Goal: Information Seeking & Learning: Find specific fact

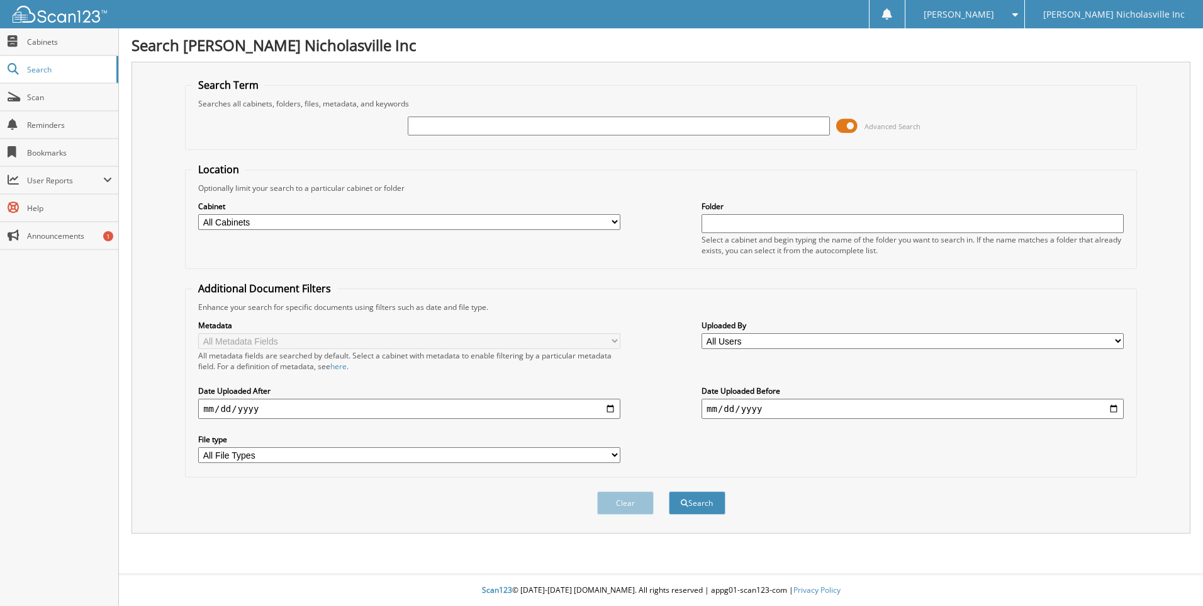
click at [612, 410] on input "date" at bounding box center [409, 408] width 422 height 20
type input "2025-09-09"
click at [781, 340] on select "All Users Aleah Idlewine Angela Brown Anna Mize Brad Lovitz Breanna breannaowen…" at bounding box center [913, 341] width 422 height 16
select select "75598"
click at [702, 333] on select "All Users Aleah Idlewine Angela Brown Anna Mize Brad Lovitz Breanna breannaowen…" at bounding box center [913, 341] width 422 height 16
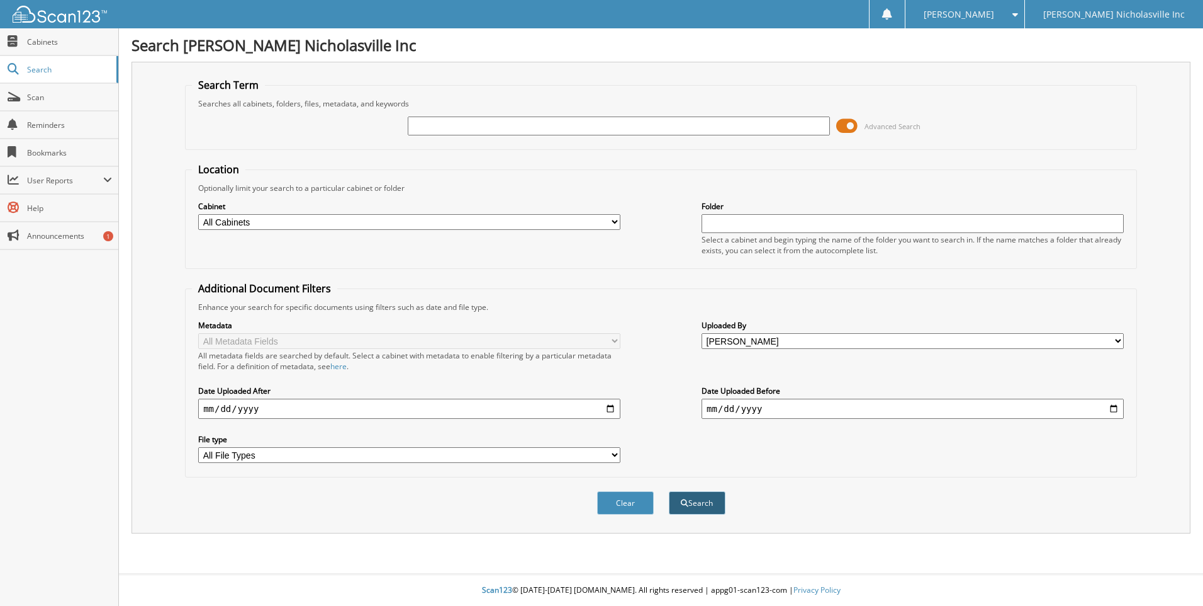
click at [692, 497] on button "Search" at bounding box center [697, 502] width 57 height 23
click at [462, 127] on input "text" at bounding box center [619, 125] width 422 height 19
type input "606"
click at [669, 491] on button "Search" at bounding box center [697, 502] width 57 height 23
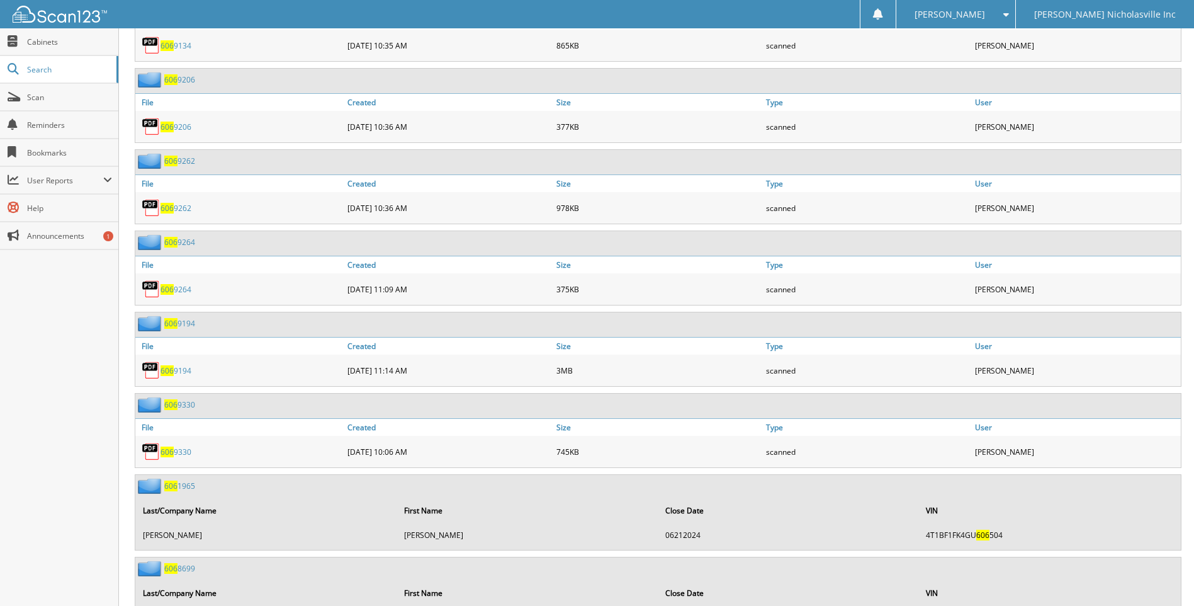
scroll to position [4595, 0]
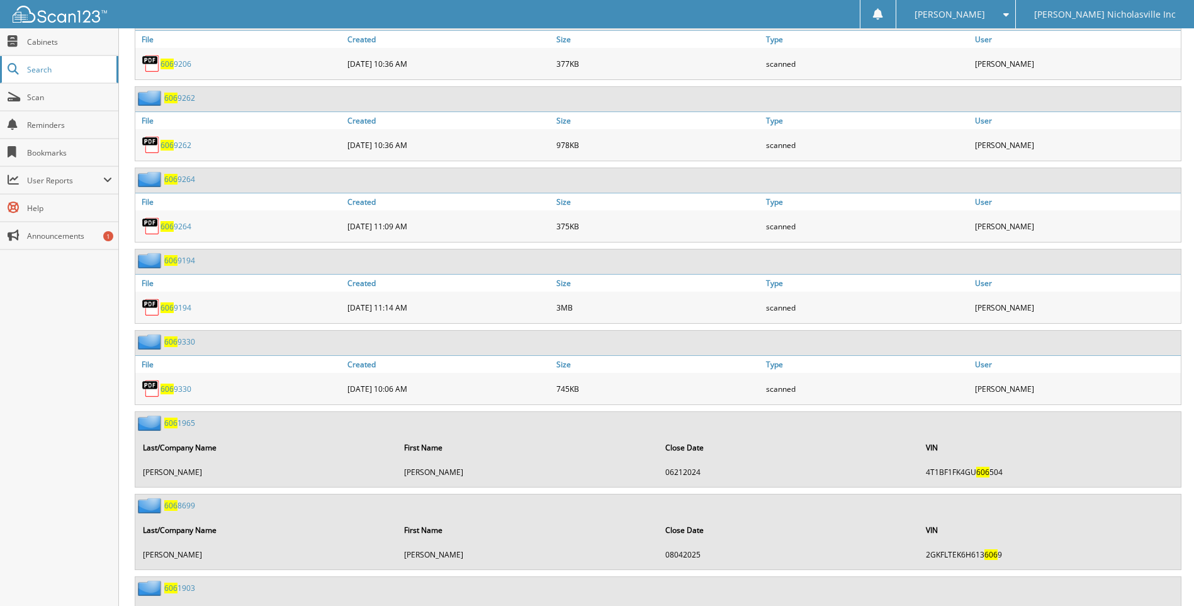
click at [67, 69] on span "Search" at bounding box center [68, 69] width 83 height 11
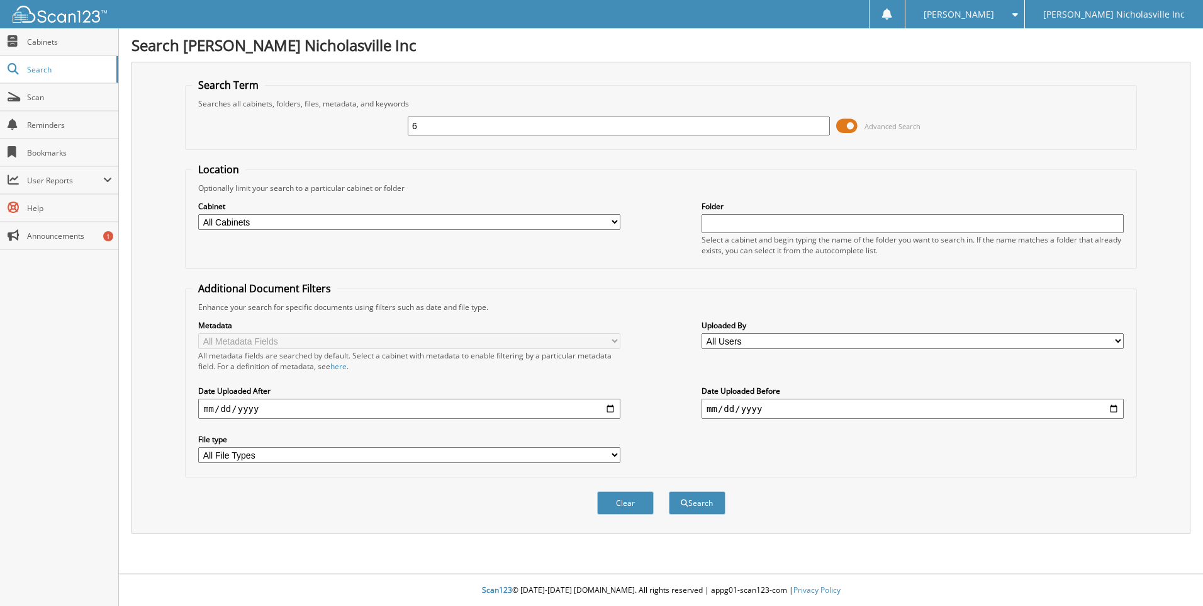
type input "6"
click at [325, 131] on div "6 Advanced Search" at bounding box center [661, 126] width 938 height 34
click at [362, 220] on select "All Cabinets PARTS SERVICE RO Needs Filing" at bounding box center [409, 222] width 422 height 16
select select "20638"
click at [198, 214] on select "All Cabinets PARTS SERVICE RO Needs Filing" at bounding box center [409, 222] width 422 height 16
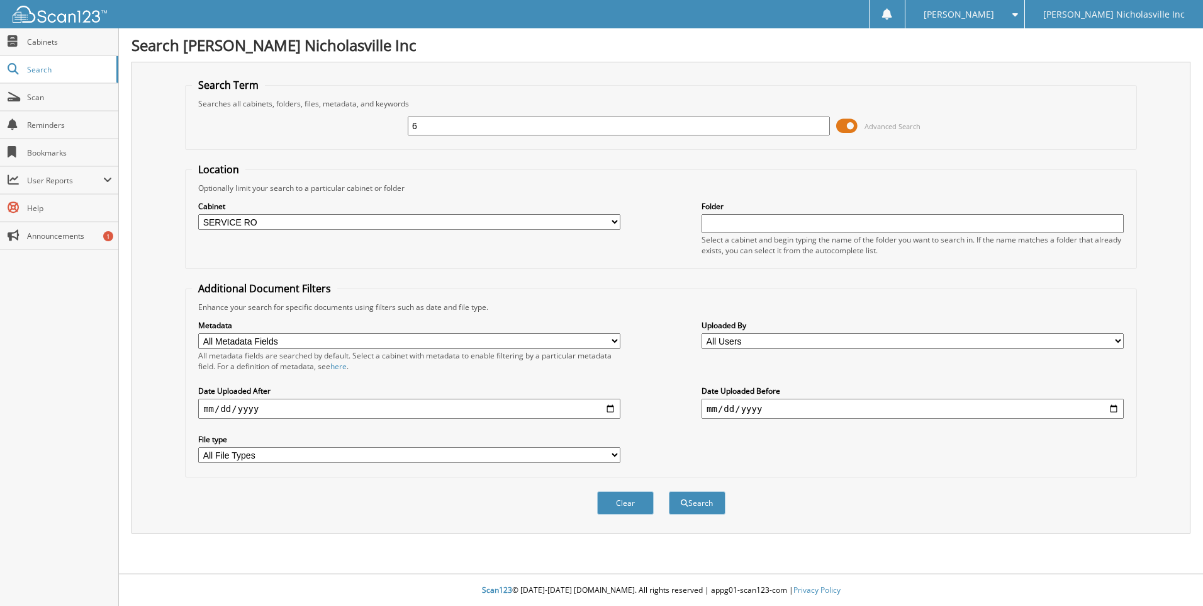
click at [780, 291] on fieldset "Additional Document Filters Enhance your search for specific documents using fi…" at bounding box center [661, 379] width 952 height 196
click at [752, 227] on input "text" at bounding box center [913, 223] width 422 height 19
click at [823, 296] on fieldset "Additional Document Filters Enhance your search for specific documents using fi…" at bounding box center [661, 379] width 952 height 196
click at [799, 339] on select "All Users Aleah Idlewine Angela Brown Anna Mize Brad Lovitz Breanna breannaowen…" at bounding box center [913, 341] width 422 height 16
select select "75598"
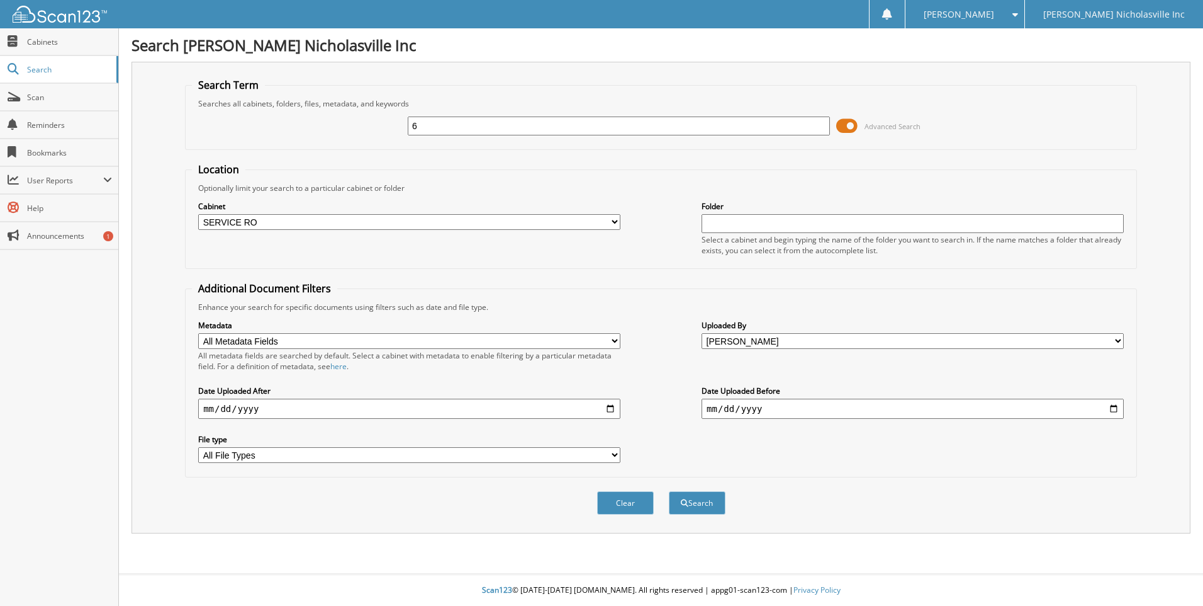
click at [702, 333] on select "All Users Aleah Idlewine Angela Brown Anna Mize Brad Lovitz Breanna breannaowen…" at bounding box center [913, 341] width 422 height 16
click at [657, 302] on div "Enhance your search for specific documents using filters such as date and file …" at bounding box center [661, 307] width 938 height 11
click at [407, 405] on input "date" at bounding box center [409, 408] width 422 height 20
click at [607, 412] on input "date" at bounding box center [409, 408] width 422 height 20
type input "[DATE]"
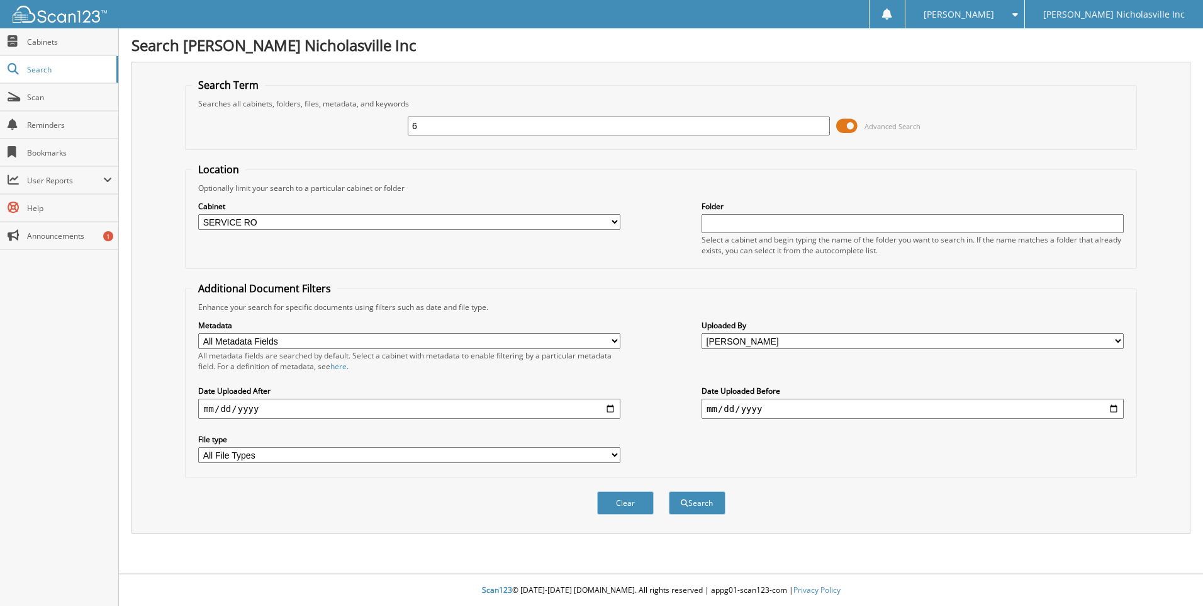
click at [780, 409] on input "date" at bounding box center [913, 408] width 422 height 20
click at [1116, 408] on input "date" at bounding box center [913, 408] width 422 height 20
type input "2025-09-11"
click at [694, 504] on button "Search" at bounding box center [697, 502] width 57 height 23
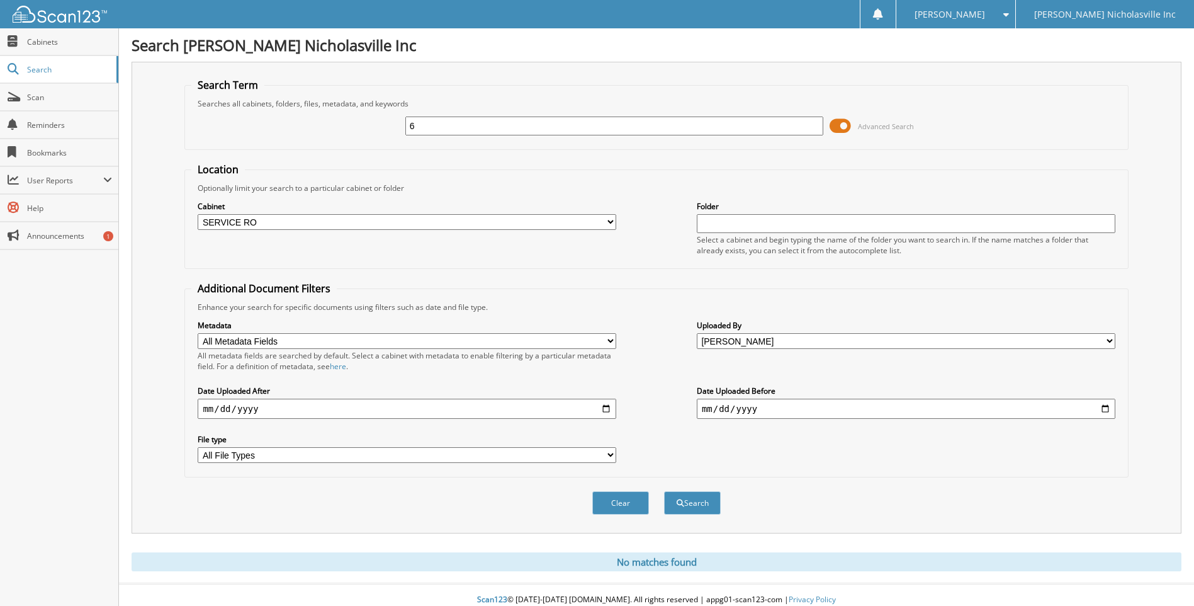
scroll to position [10, 0]
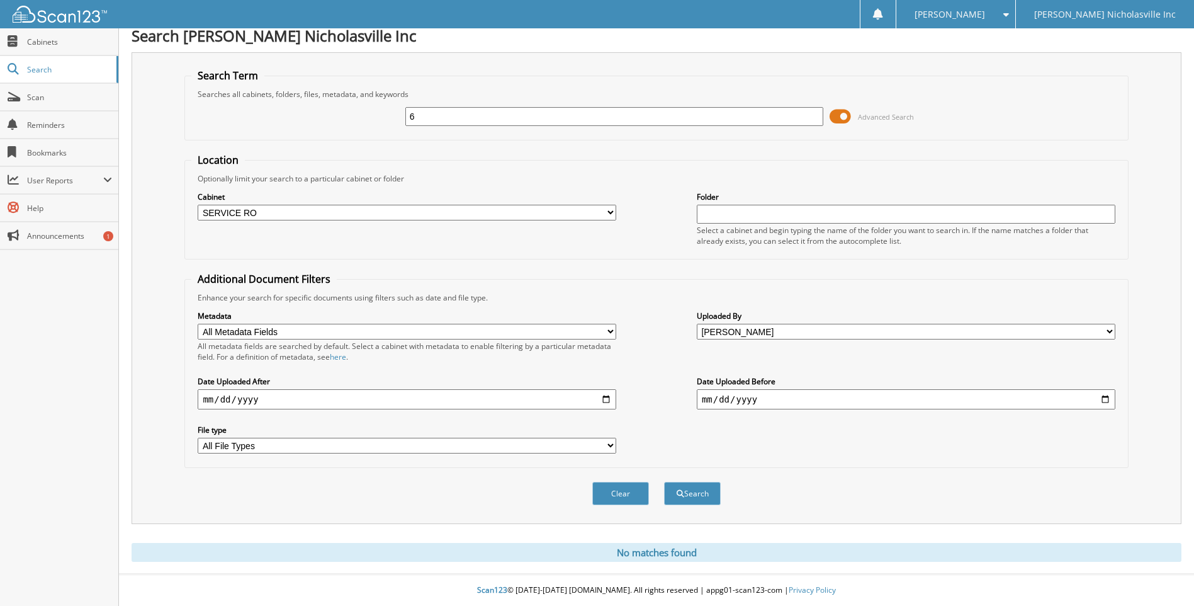
click at [877, 497] on div "Clear Search" at bounding box center [656, 493] width 944 height 51
click at [696, 492] on button "Search" at bounding box center [692, 493] width 57 height 23
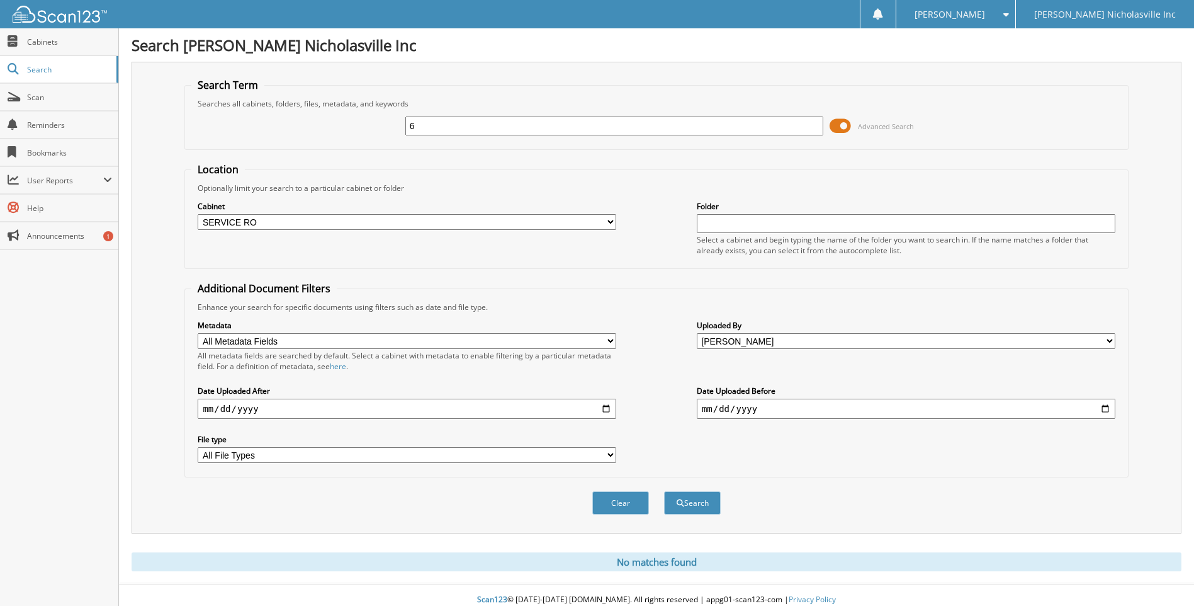
click at [605, 409] on input "2025-09-08" at bounding box center [407, 408] width 419 height 20
click at [944, 420] on div "Date Uploaded Before 2025-09-11" at bounding box center [906, 402] width 419 height 36
click at [923, 414] on input "2025-09-11" at bounding box center [906, 408] width 419 height 20
click at [1108, 411] on input "2025-09-11" at bounding box center [906, 408] width 419 height 20
click at [636, 371] on div "Metadata All Metadata Fields VIN Last/Company Name First Name Close Date All me…" at bounding box center [656, 391] width 930 height 158
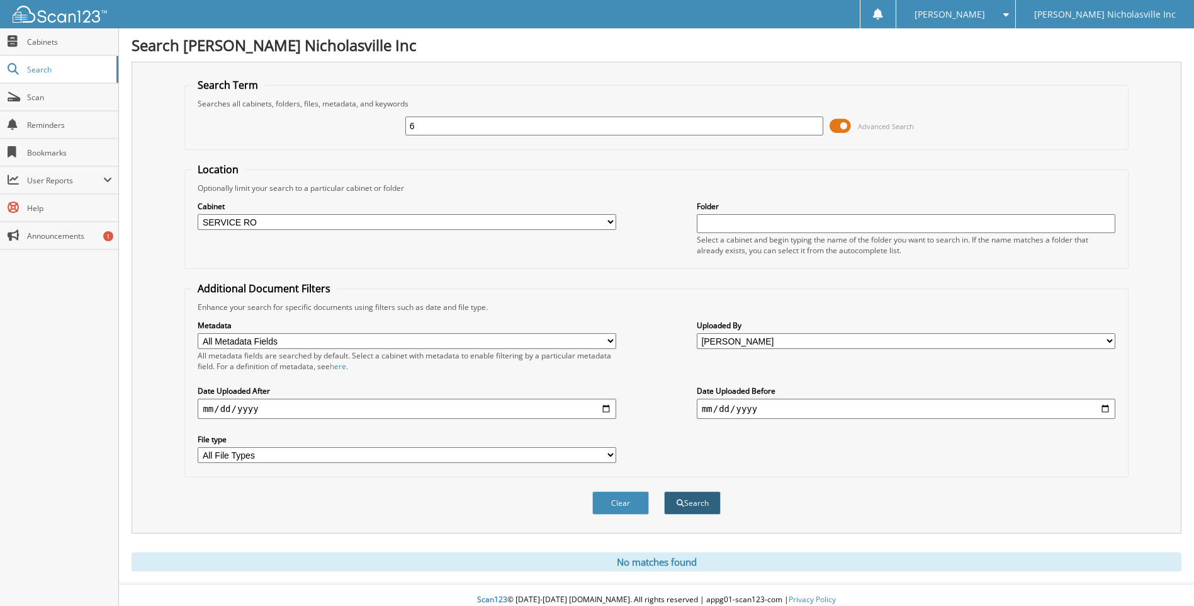
click at [699, 514] on button "Search" at bounding box center [692, 502] width 57 height 23
click at [456, 108] on div "Searches all cabinets, folders, files, metadata, and keywords" at bounding box center [656, 103] width 930 height 11
click at [448, 118] on input "6" at bounding box center [614, 125] width 419 height 19
click at [685, 488] on div "Clear Search" at bounding box center [656, 502] width 944 height 51
click at [688, 495] on button "Search" at bounding box center [692, 502] width 57 height 23
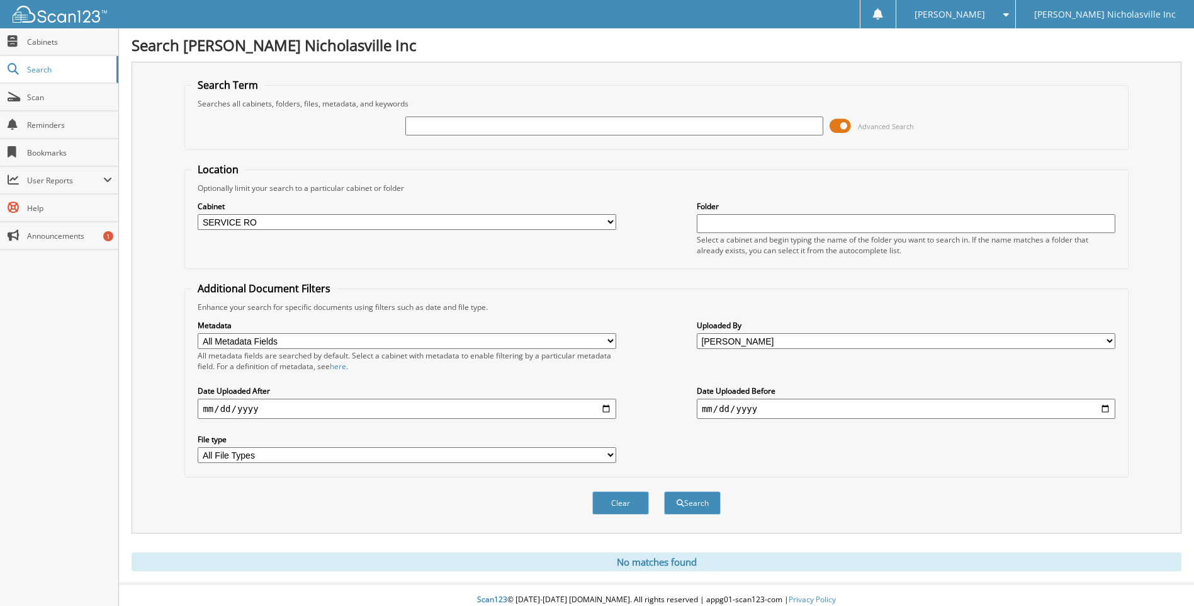
click at [609, 339] on select "All Metadata Fields VIN Last/Company Name First Name Close Date" at bounding box center [407, 341] width 419 height 16
select select "Close Date"
click at [198, 333] on select "All Metadata Fields VIN Last/Company Name First Name Close Date" at bounding box center [407, 341] width 419 height 16
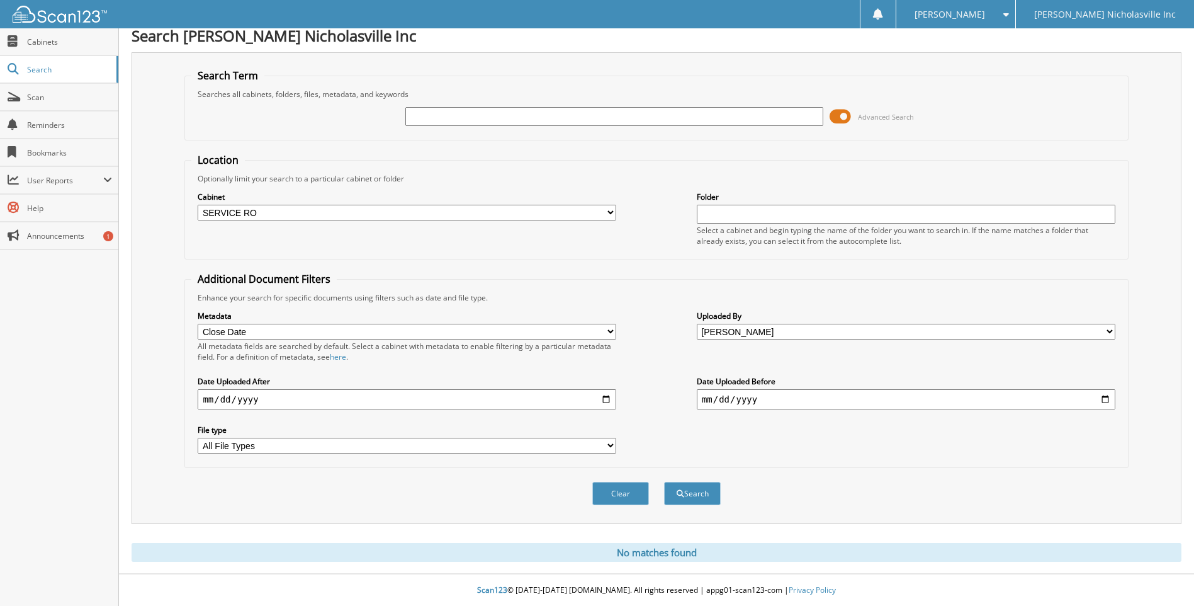
click at [891, 219] on input "text" at bounding box center [906, 214] width 419 height 19
click at [513, 117] on input "text" at bounding box center [614, 116] width 419 height 19
click at [514, 113] on input "text" at bounding box center [614, 116] width 419 height 19
type input "606"
click at [664, 482] on button "Search" at bounding box center [692, 493] width 57 height 23
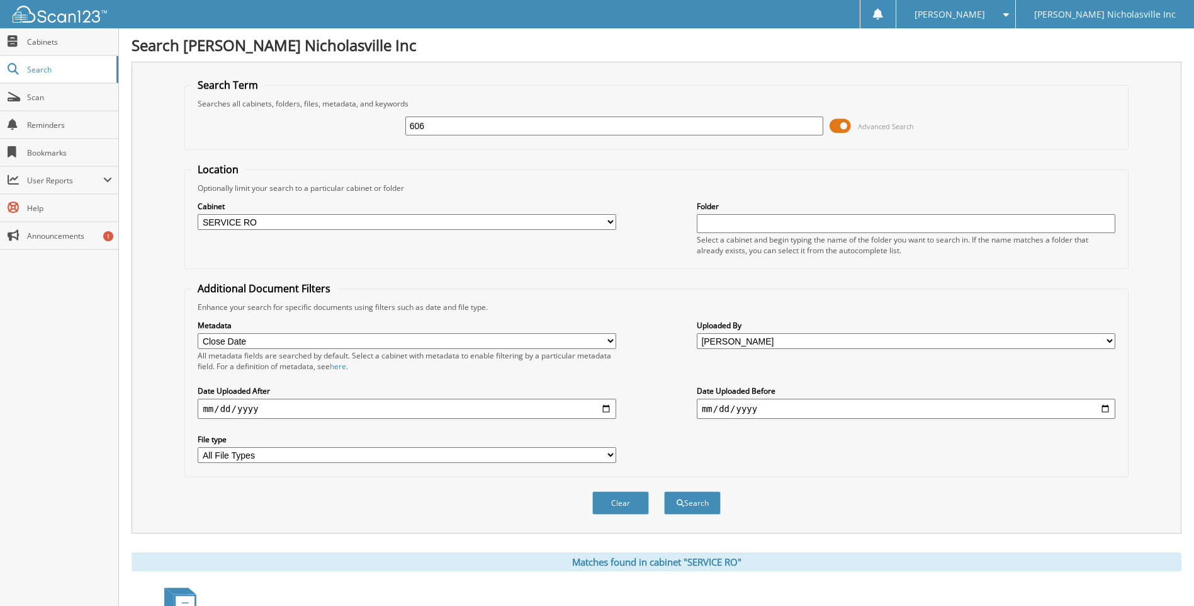
select select "Close Date"
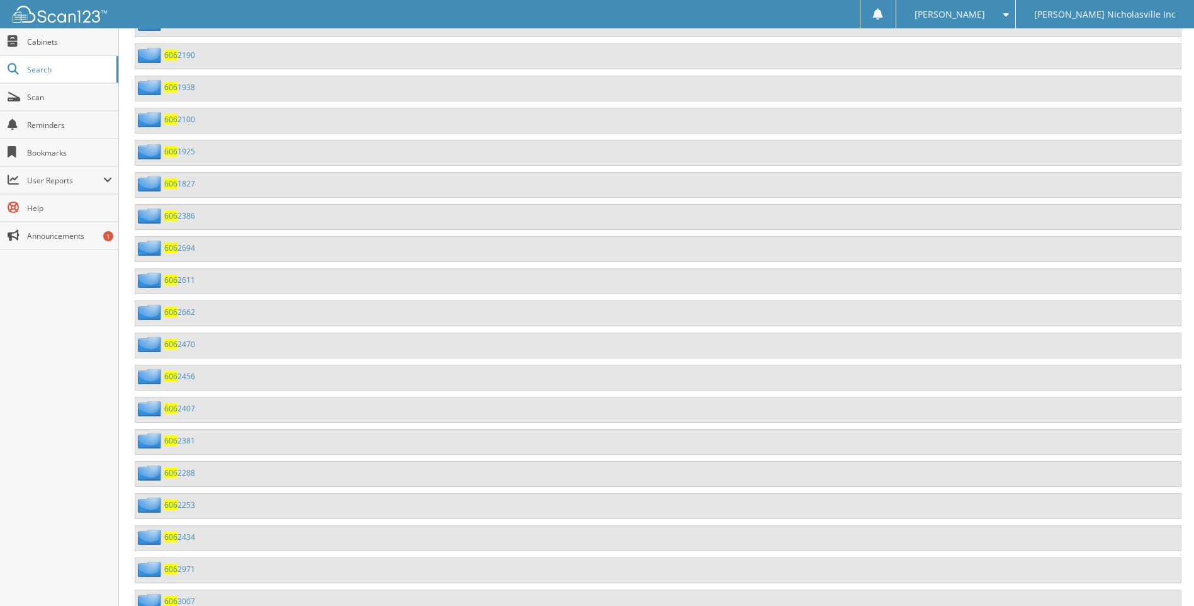
scroll to position [8183, 0]
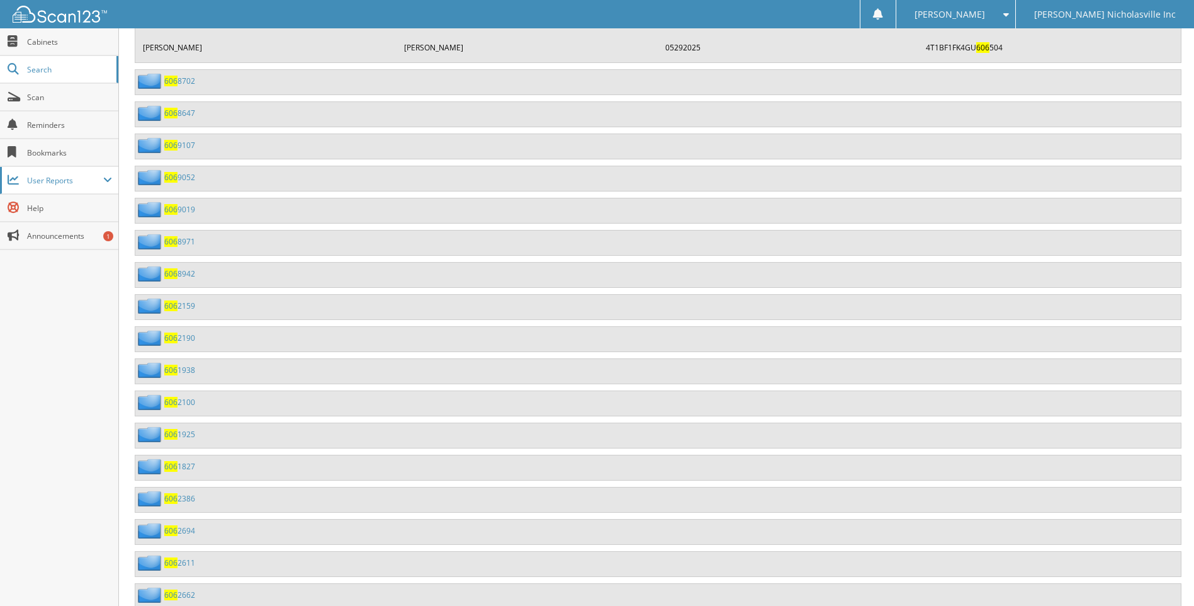
click at [77, 177] on span "User Reports" at bounding box center [65, 180] width 76 height 11
click at [76, 213] on span "My Recent Activity" at bounding box center [66, 207] width 93 height 11
